Goal: Task Accomplishment & Management: Use online tool/utility

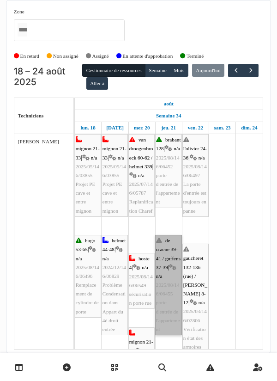
click at [166, 271] on link "de craene 39-41 / guffens 37-39 | n/a 2025/08/146/06455 porte d'entrée de l'app…" at bounding box center [168, 285] width 27 height 100
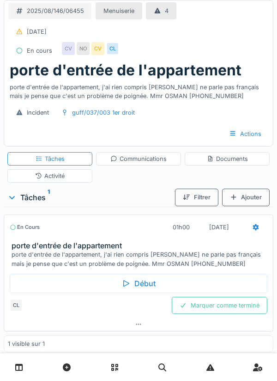
click at [135, 281] on div "Début" at bounding box center [139, 283] width 258 height 19
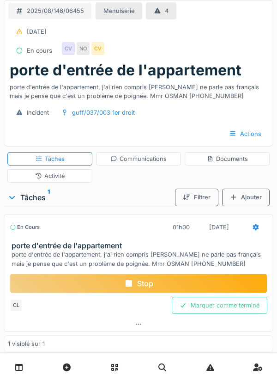
click at [134, 287] on div "Stop" at bounding box center [139, 283] width 258 height 19
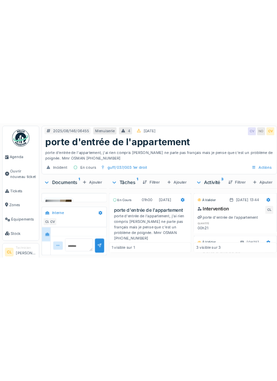
scroll to position [110, 0]
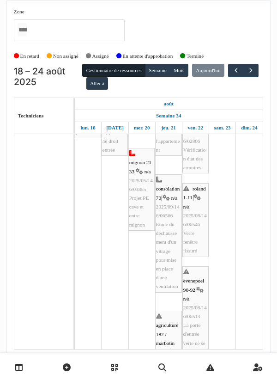
scroll to position [180, 0]
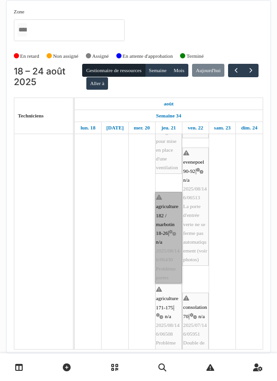
click at [165, 246] on link "agriculture 182 / marbotin 18-26 | n/a 2025/08/146/06430 Problème portes" at bounding box center [168, 237] width 27 height 91
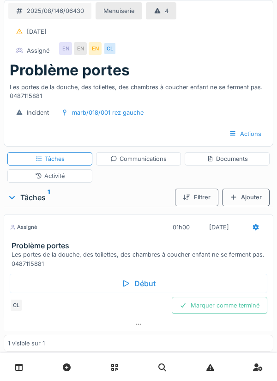
click at [140, 281] on div "Début" at bounding box center [139, 283] width 258 height 19
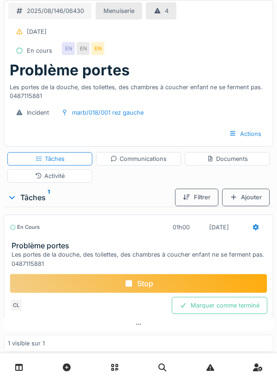
click at [147, 282] on div "Stop" at bounding box center [139, 283] width 258 height 19
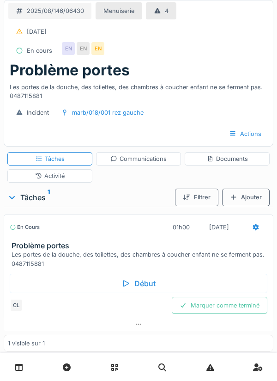
click at [249, 231] on div at bounding box center [255, 227] width 23 height 17
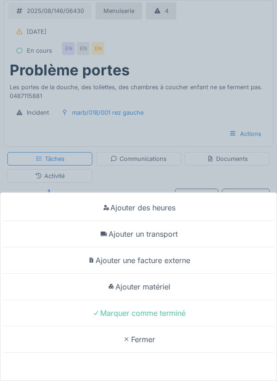
click at [168, 238] on div "Ajouter un transport" at bounding box center [138, 234] width 273 height 26
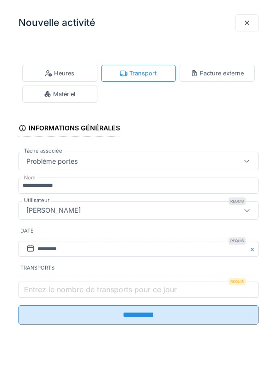
click at [84, 295] on label "Entrez le nombre de transports pour ce jour" at bounding box center [100, 289] width 157 height 11
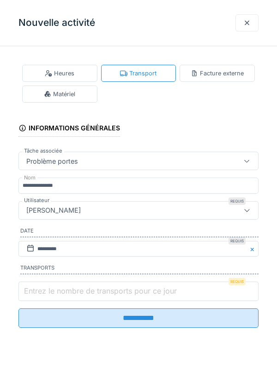
click at [84, 295] on input "Entrez le nombre de transports pour ce jour" at bounding box center [138, 290] width 240 height 19
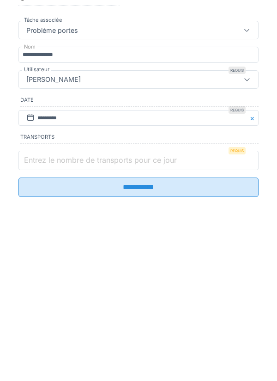
scroll to position [21, 0]
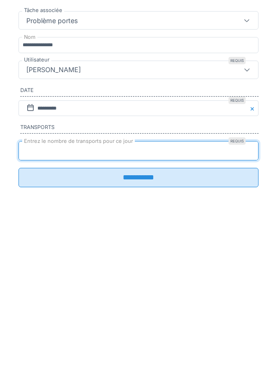
type input "*"
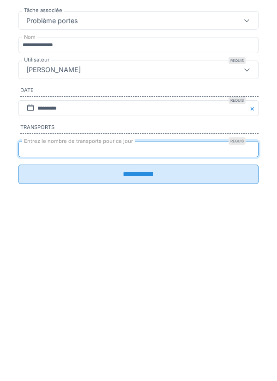
click at [132, 321] on input "**********" at bounding box center [138, 314] width 240 height 19
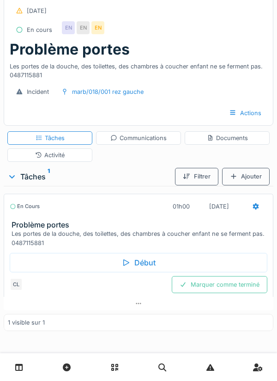
click at [248, 208] on div at bounding box center [255, 206] width 23 height 17
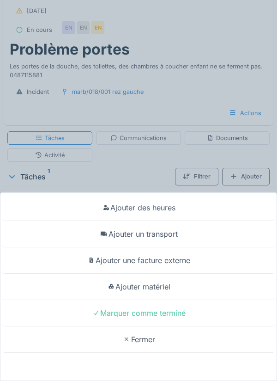
click at [146, 170] on div "Ajouter des heures Ajouter un transport Ajouter une facture externe Ajouter mat…" at bounding box center [138, 190] width 277 height 381
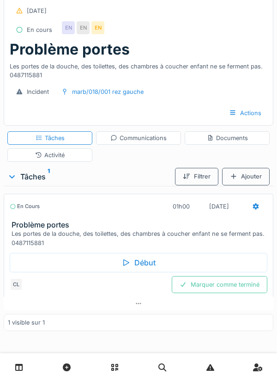
click at [61, 156] on div "Activité" at bounding box center [50, 155] width 30 height 9
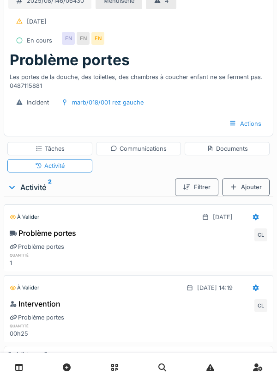
scroll to position [0, 0]
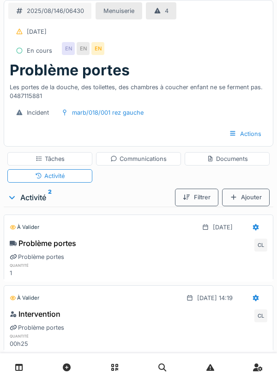
click at [200, 41] on div "2025/08/146/06430 Menuiserie 4 18/08/2025 En cours EN EN EN" at bounding box center [138, 30] width 269 height 61
